Goal: Communication & Community: Answer question/provide support

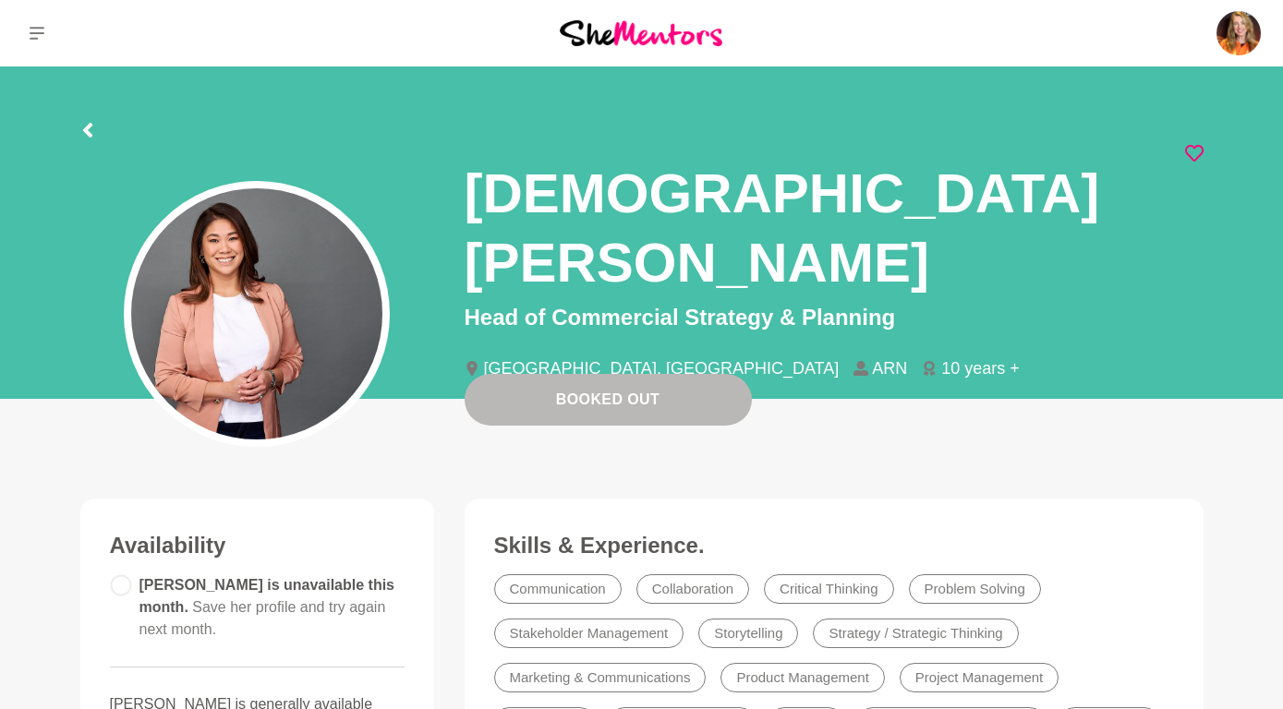
click at [981, 84] on section "[PERSON_NAME] Head of Commercial Strategy & Planning [GEOGRAPHIC_DATA], [GEOGRA…" at bounding box center [642, 238] width 1182 height 344
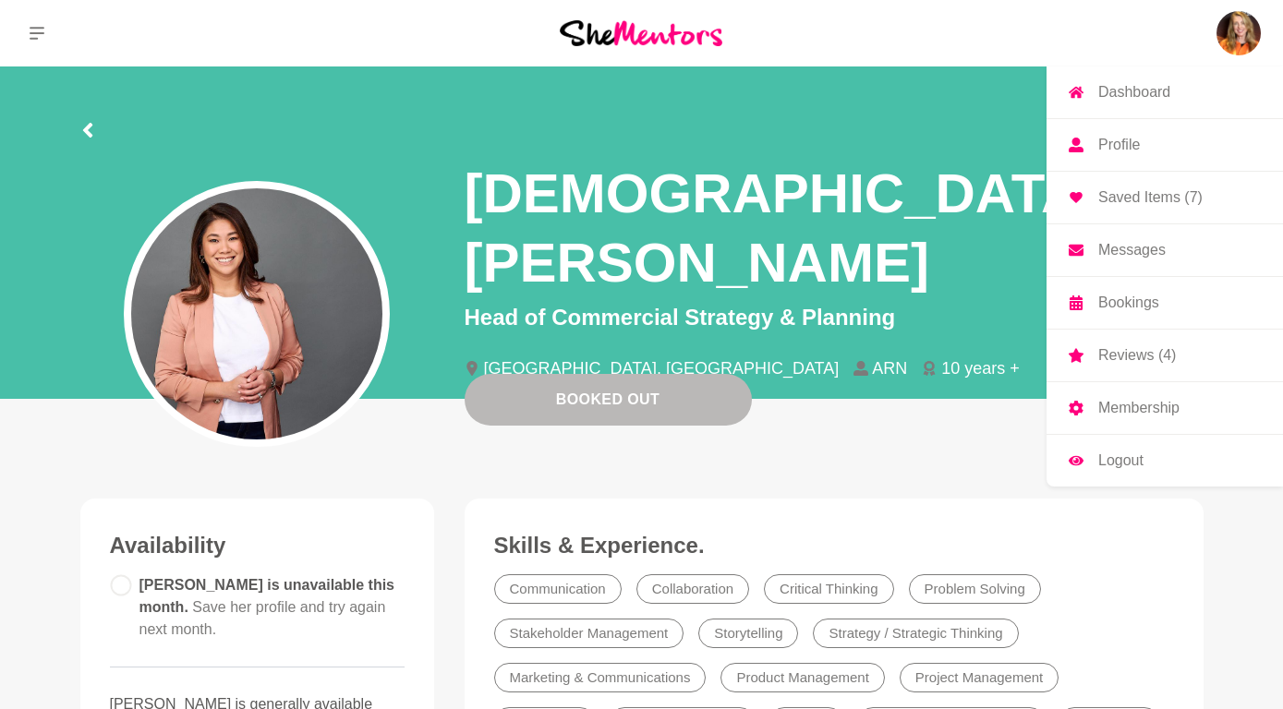
click at [1120, 251] on p "Messages" at bounding box center [1131, 250] width 67 height 15
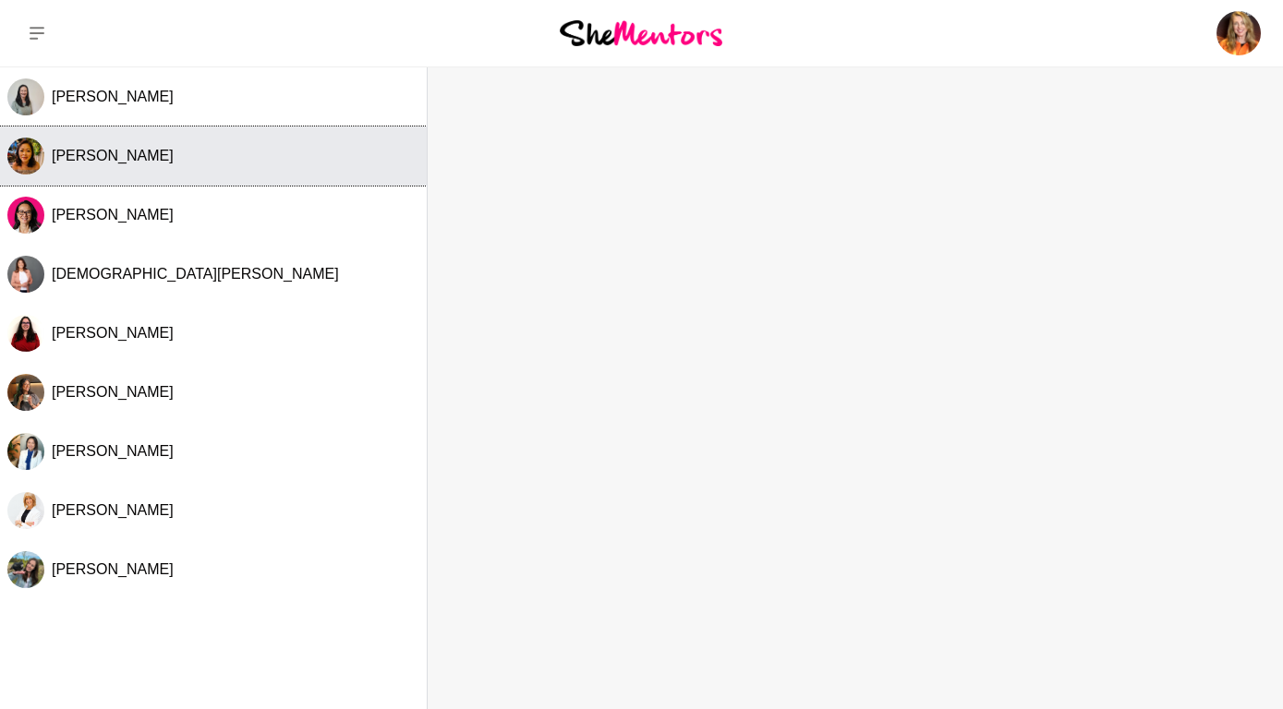
click at [120, 146] on button "[PERSON_NAME]" at bounding box center [213, 156] width 427 height 59
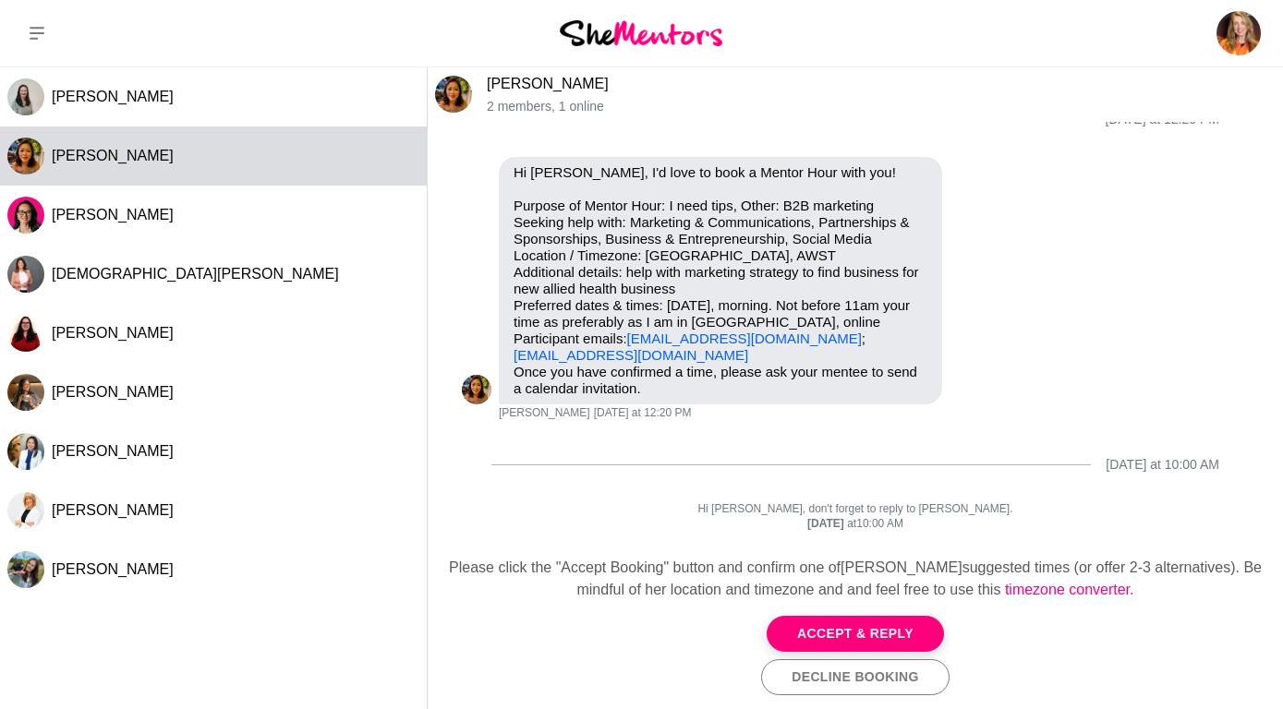
scroll to position [41, 0]
click at [900, 625] on button "Accept & Reply" at bounding box center [855, 634] width 177 height 36
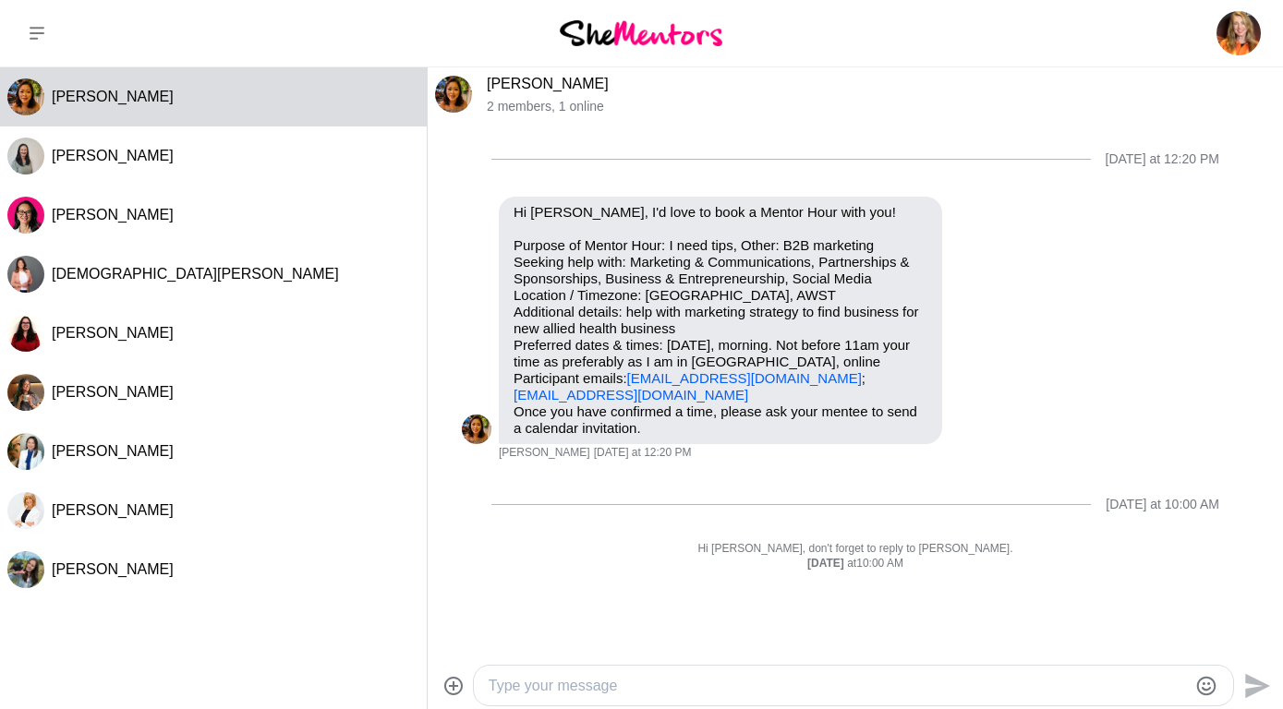
scroll to position [25, 0]
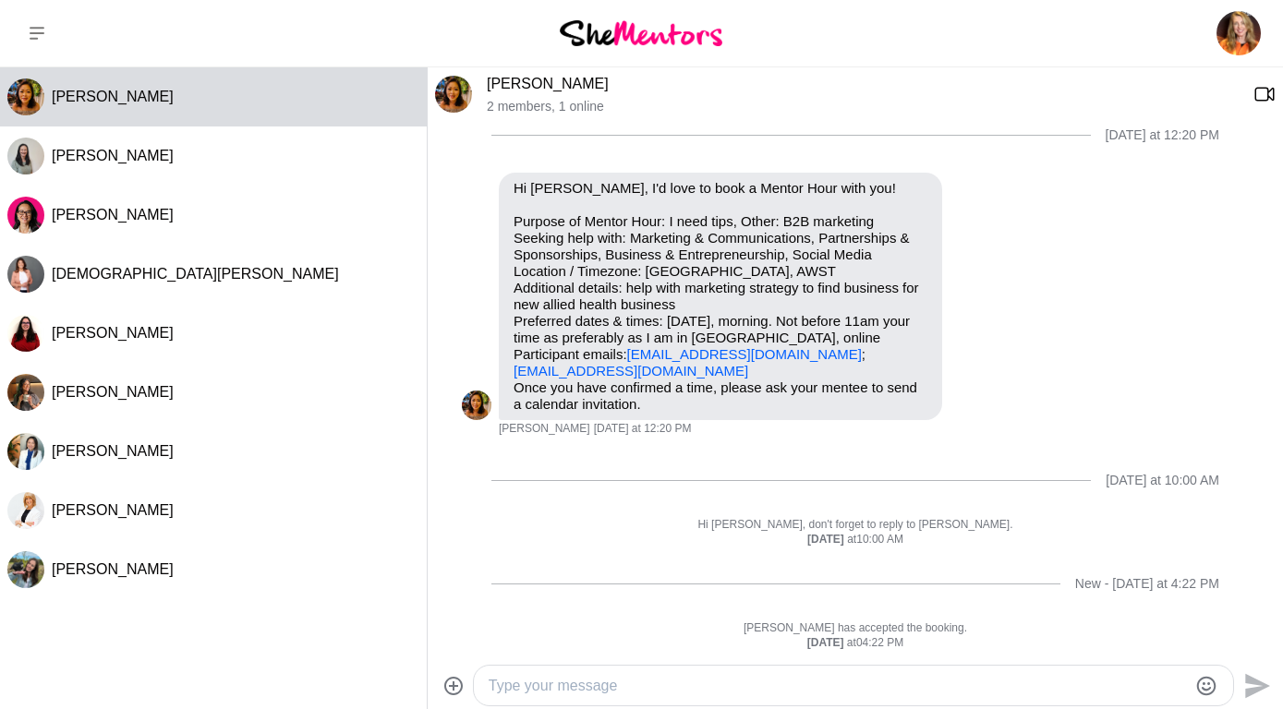
click at [562, 675] on textarea "Type your message" at bounding box center [838, 686] width 698 height 22
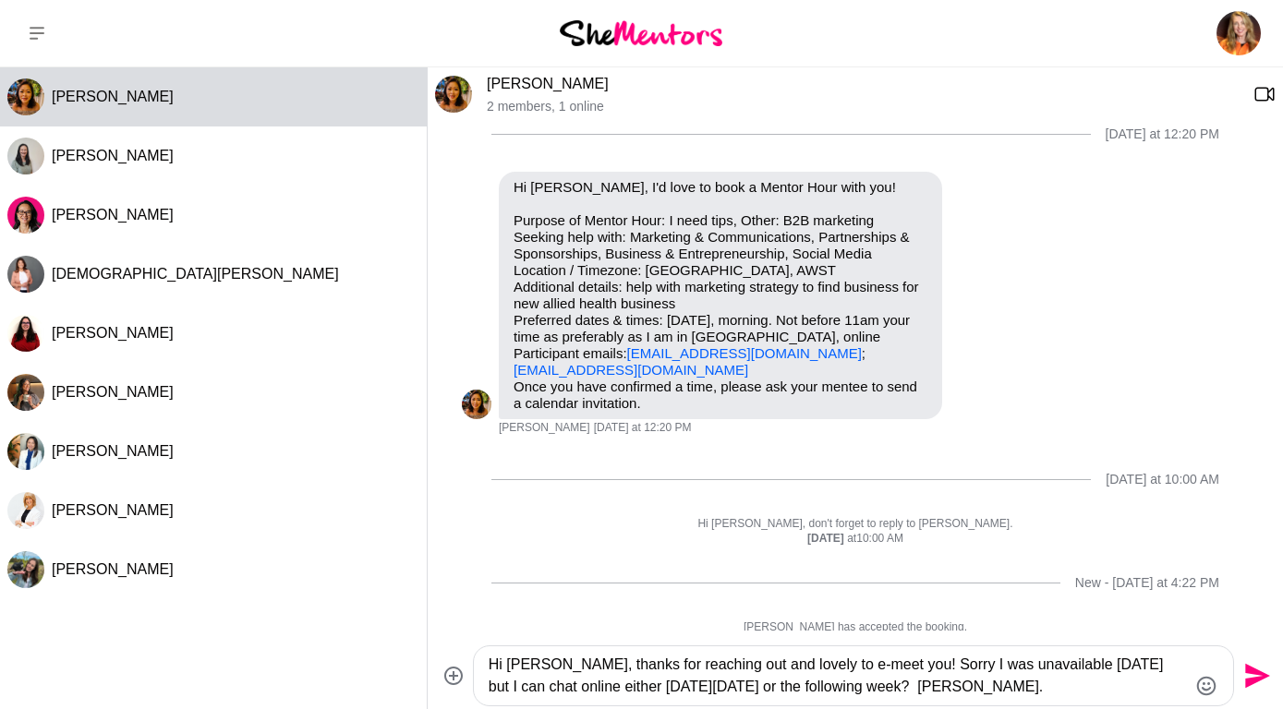
type textarea "Hi [PERSON_NAME], thanks for reaching out and lovely to e-meet you! Sorry I was…"
click at [1244, 675] on icon "Send" at bounding box center [1255, 676] width 30 height 30
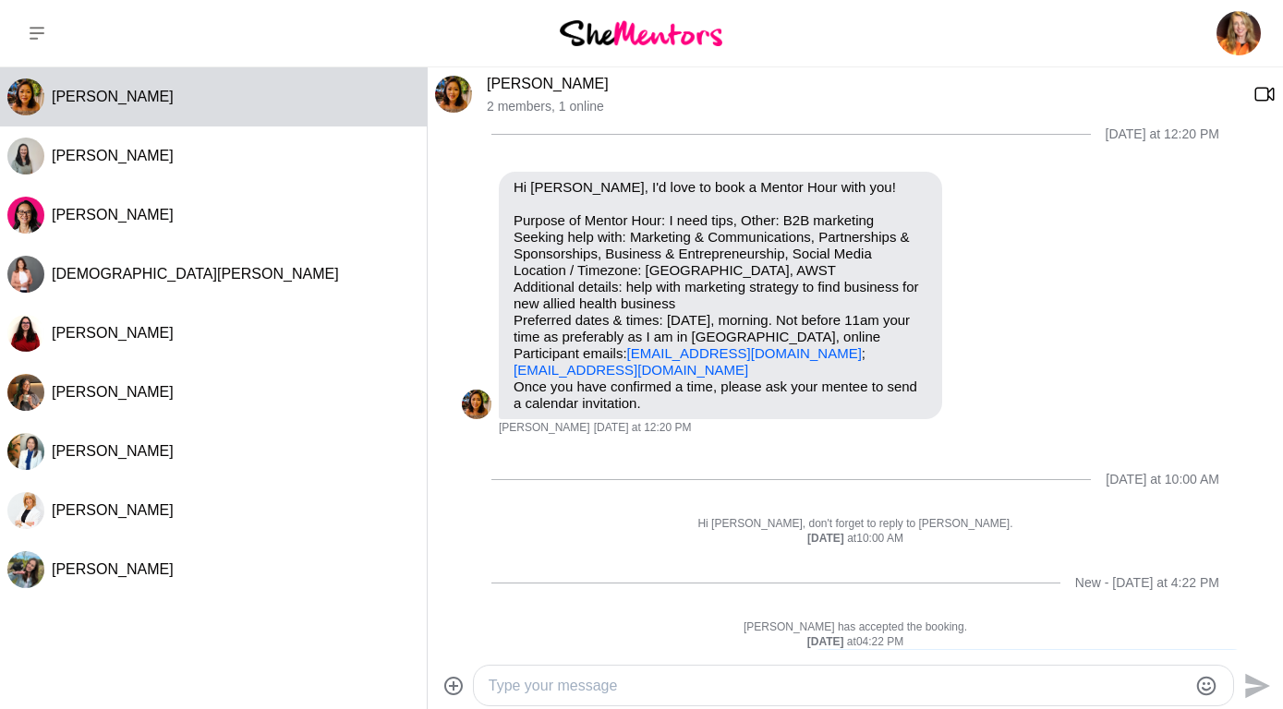
scroll to position [113, 0]
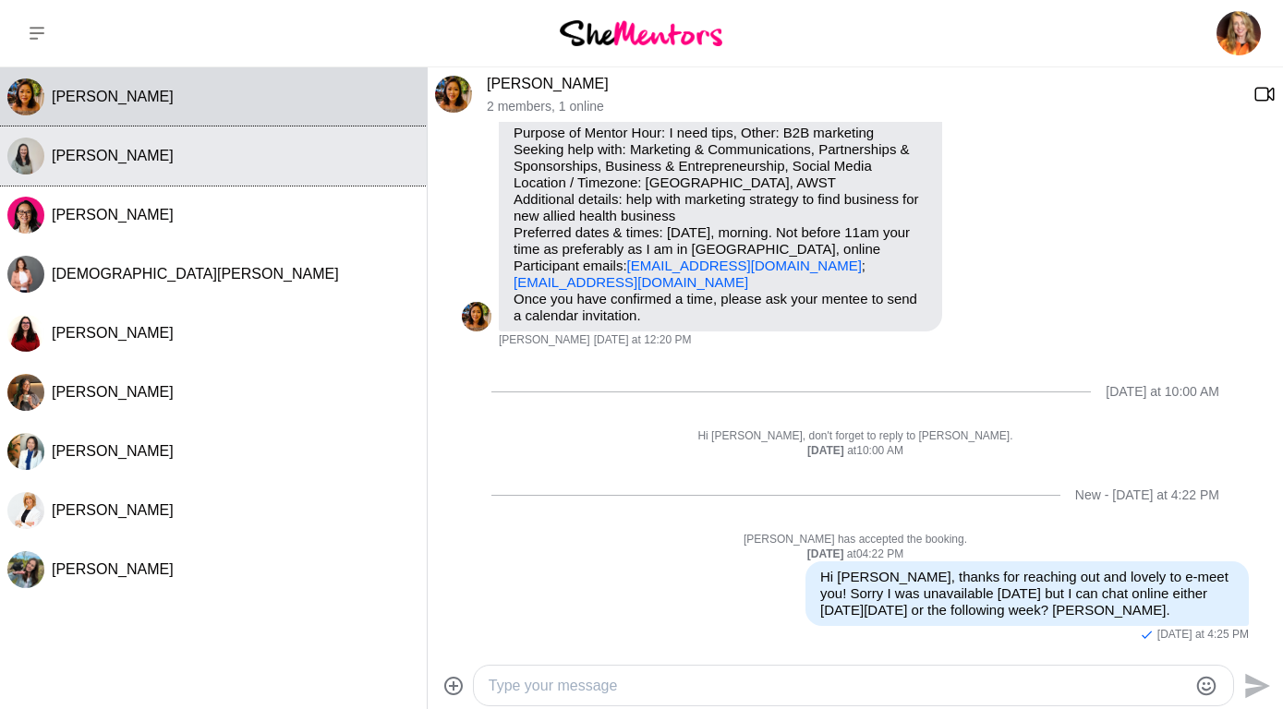
click at [103, 150] on span "[PERSON_NAME]" at bounding box center [113, 156] width 122 height 16
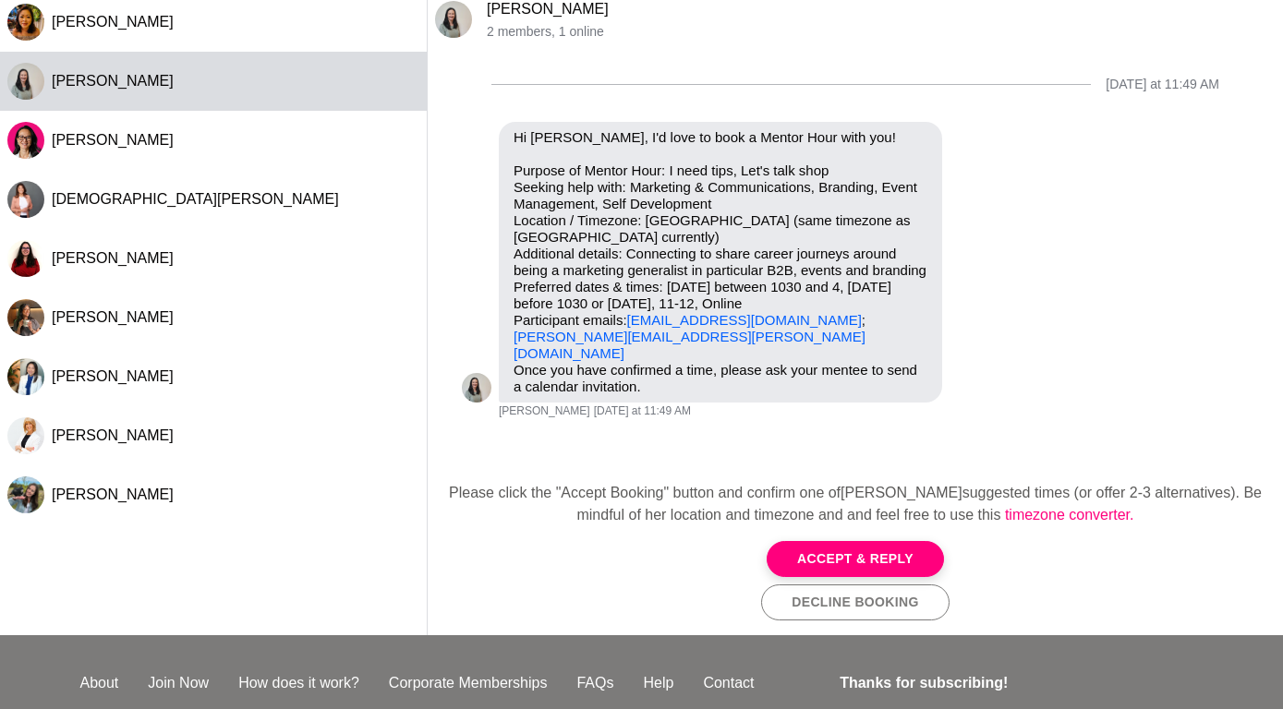
scroll to position [0, 0]
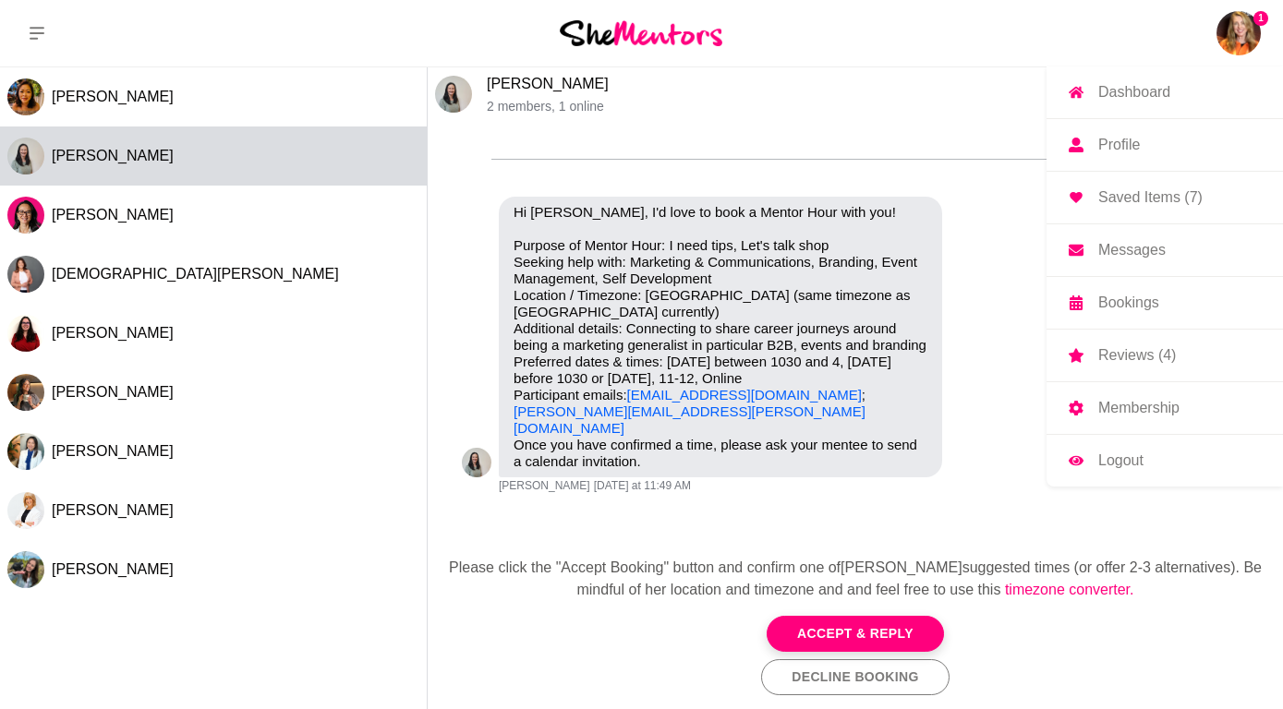
click at [1110, 353] on p "Reviews (4)" at bounding box center [1137, 355] width 78 height 15
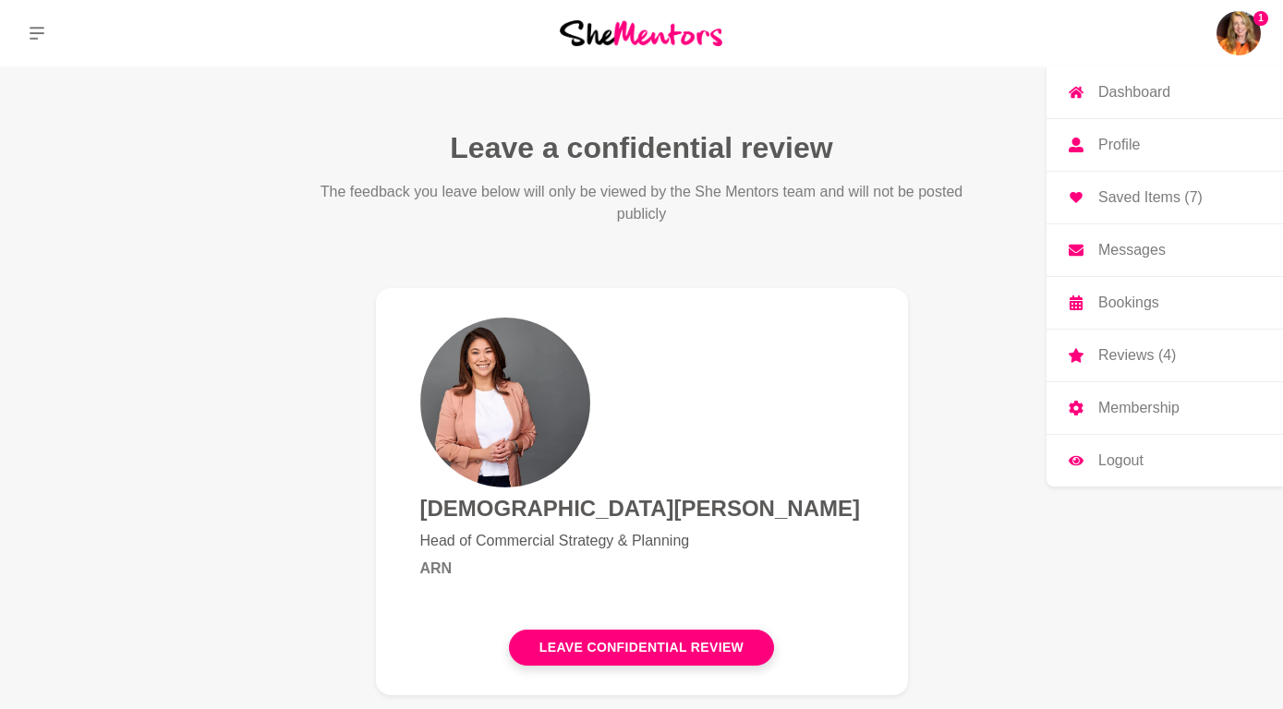
click at [1122, 244] on p "Messages" at bounding box center [1131, 250] width 67 height 15
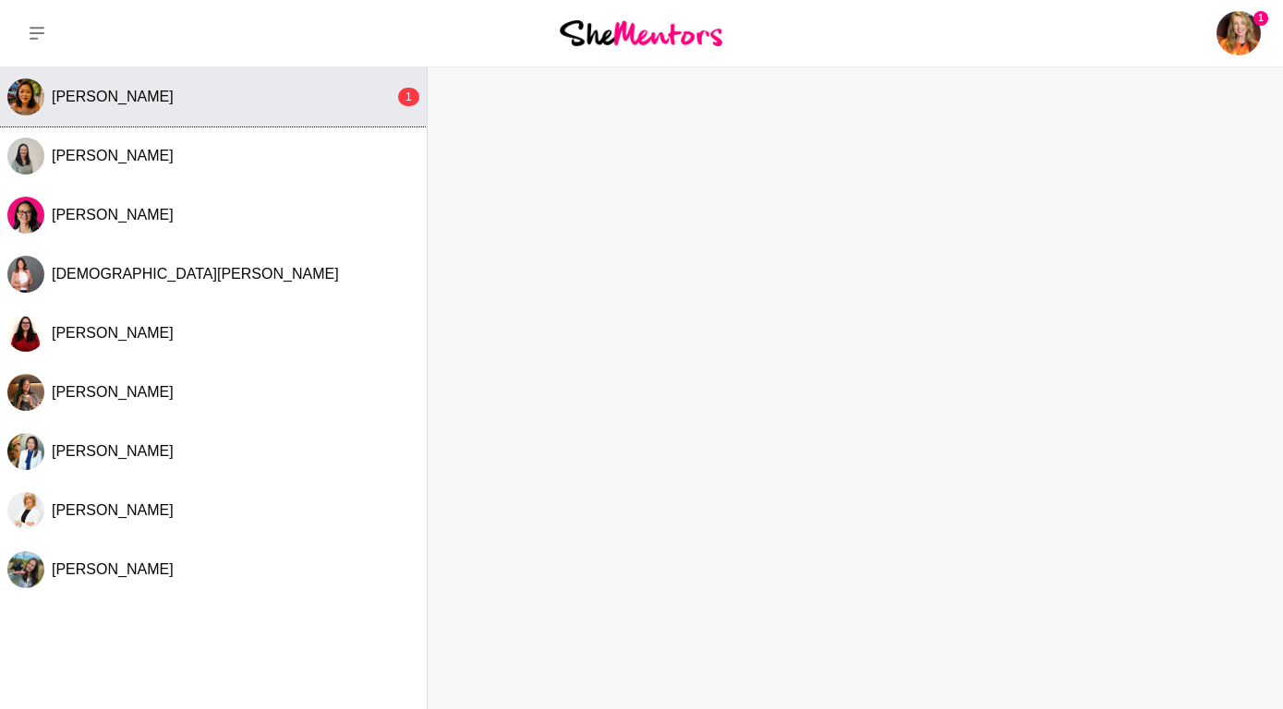
click at [114, 94] on span "[PERSON_NAME]" at bounding box center [113, 97] width 122 height 16
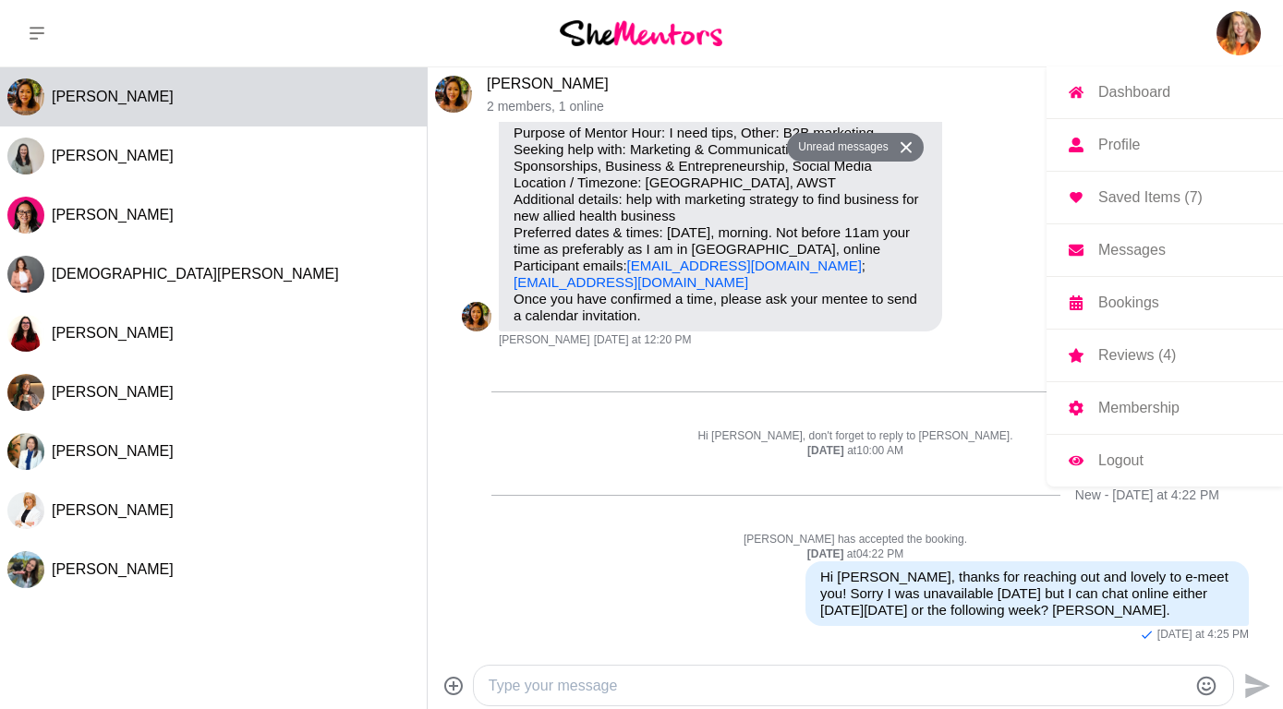
click at [1239, 26] on img at bounding box center [1238, 33] width 44 height 44
